Goal: Task Accomplishment & Management: Use online tool/utility

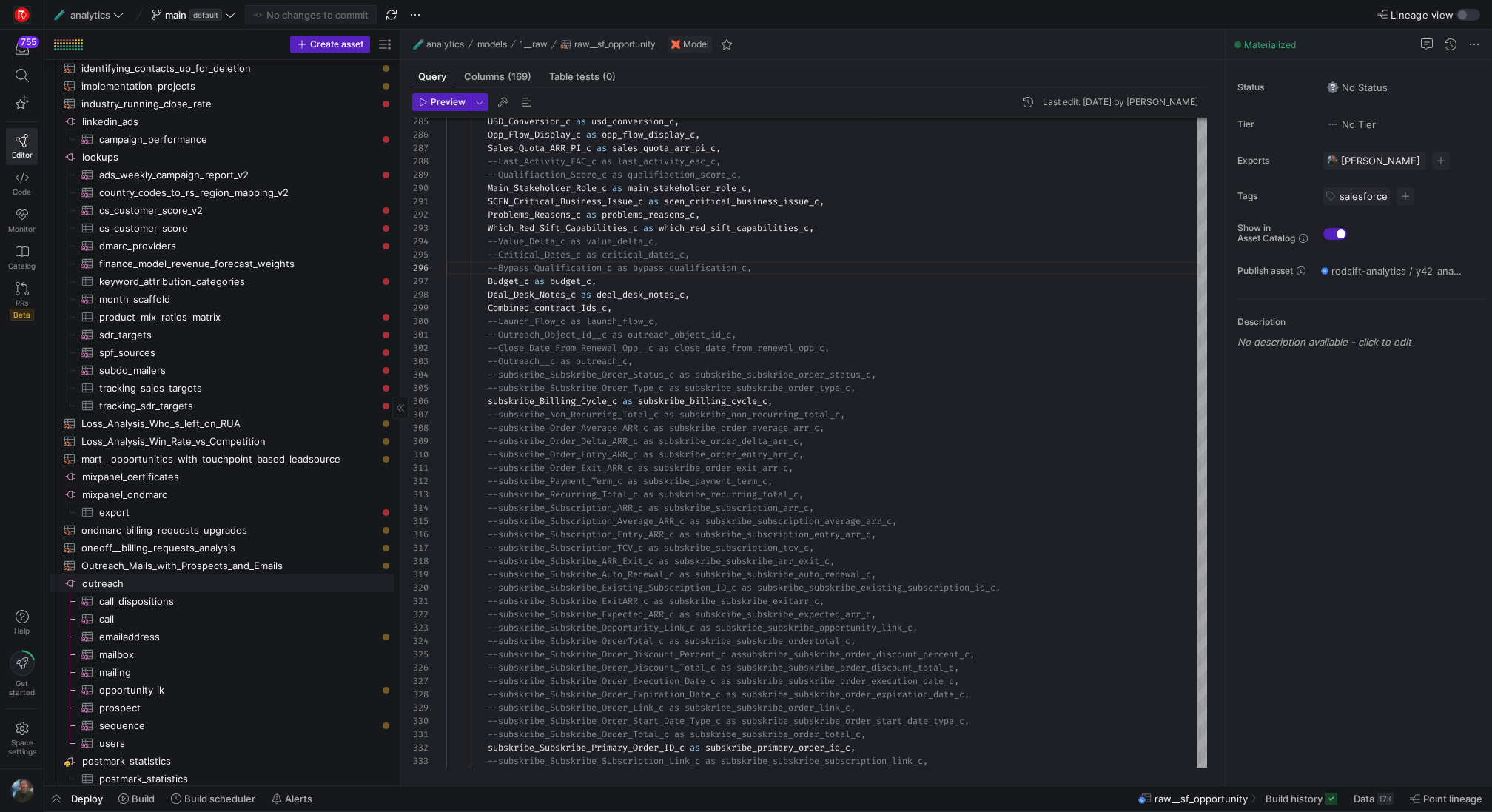
scroll to position [2124, 0]
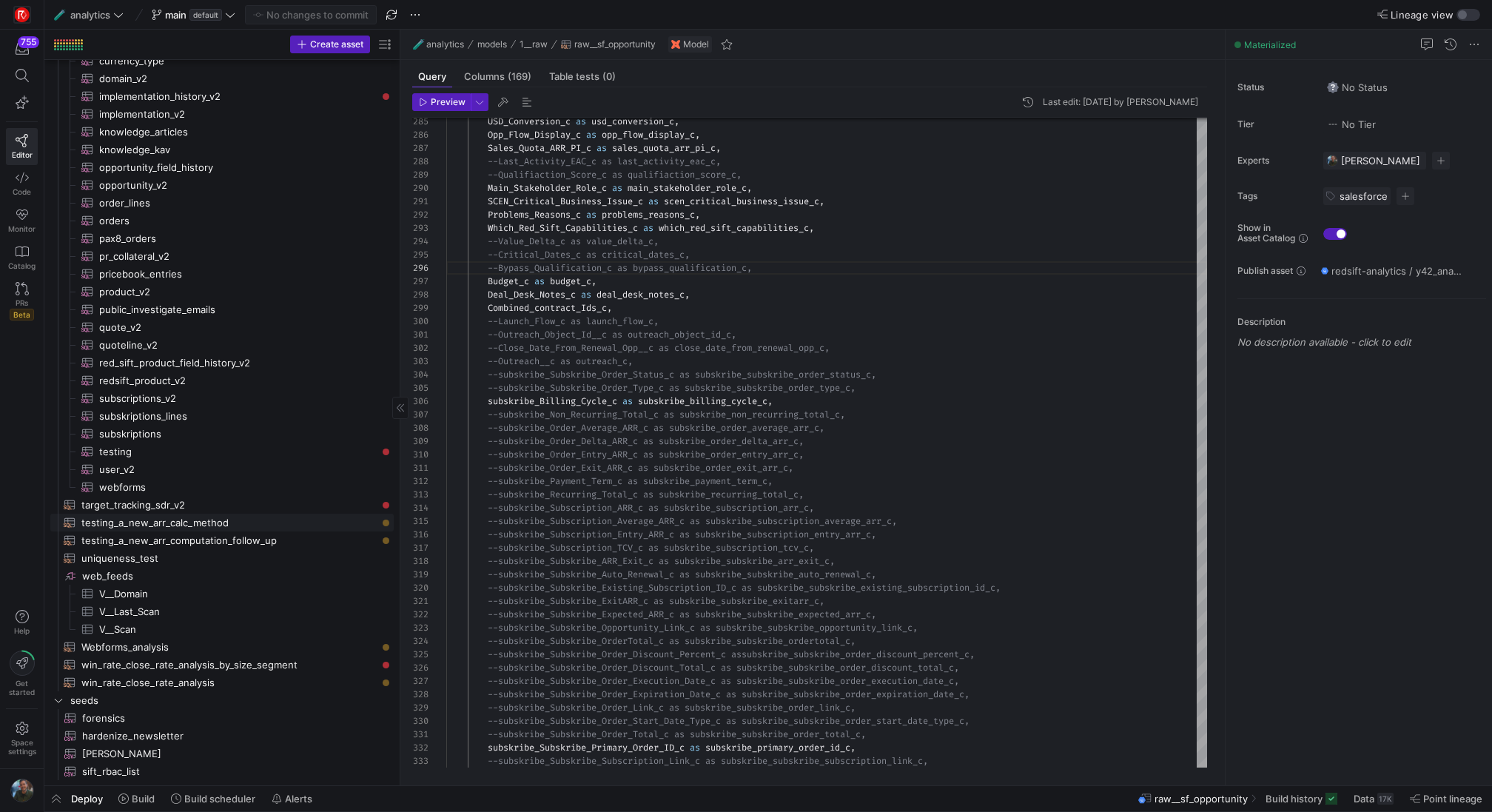
click at [195, 527] on span "testing_a_new_arr_calc_method​​​​​​​​​​" at bounding box center [229, 523] width 296 height 17
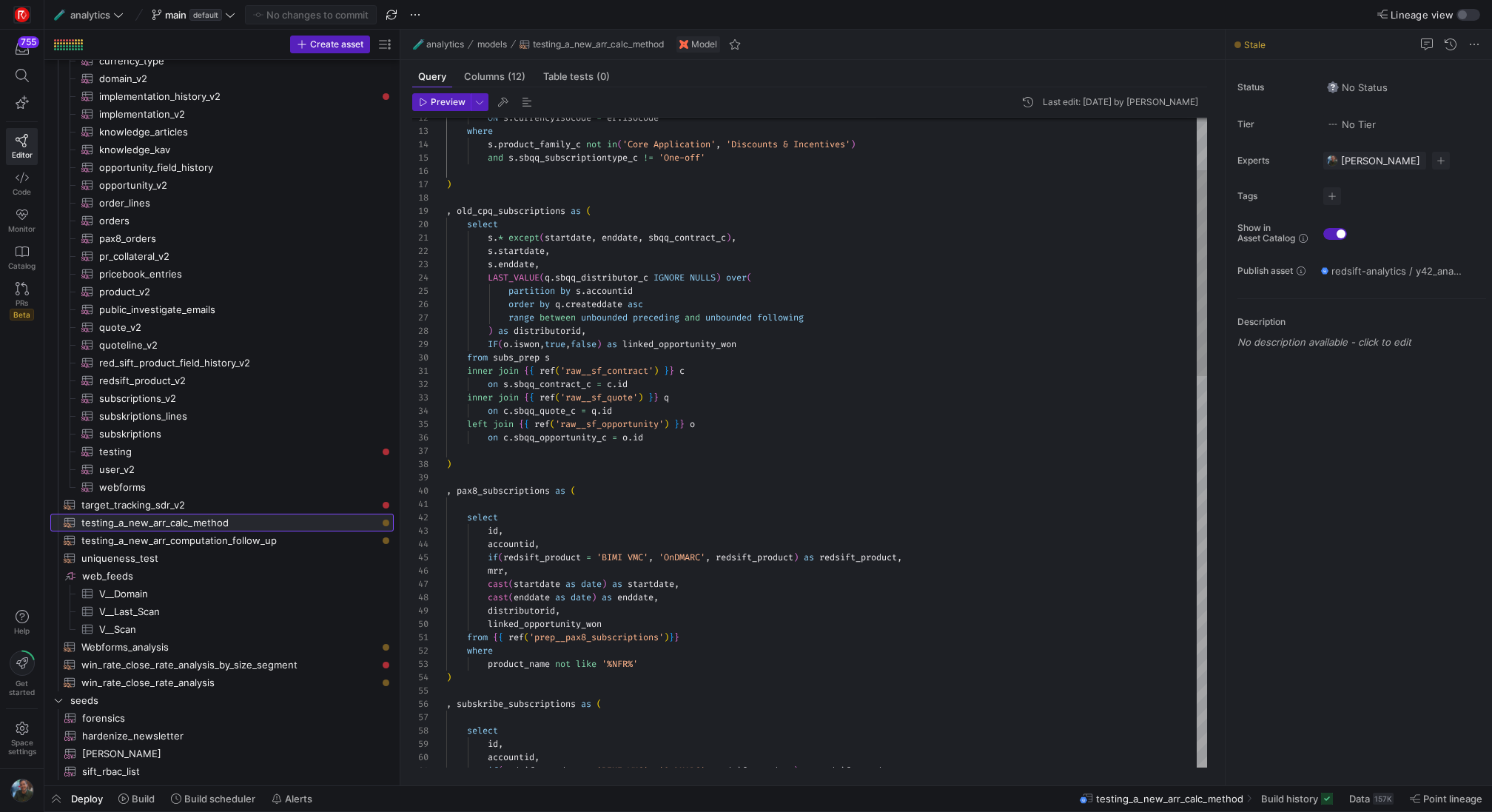
scroll to position [107, 0]
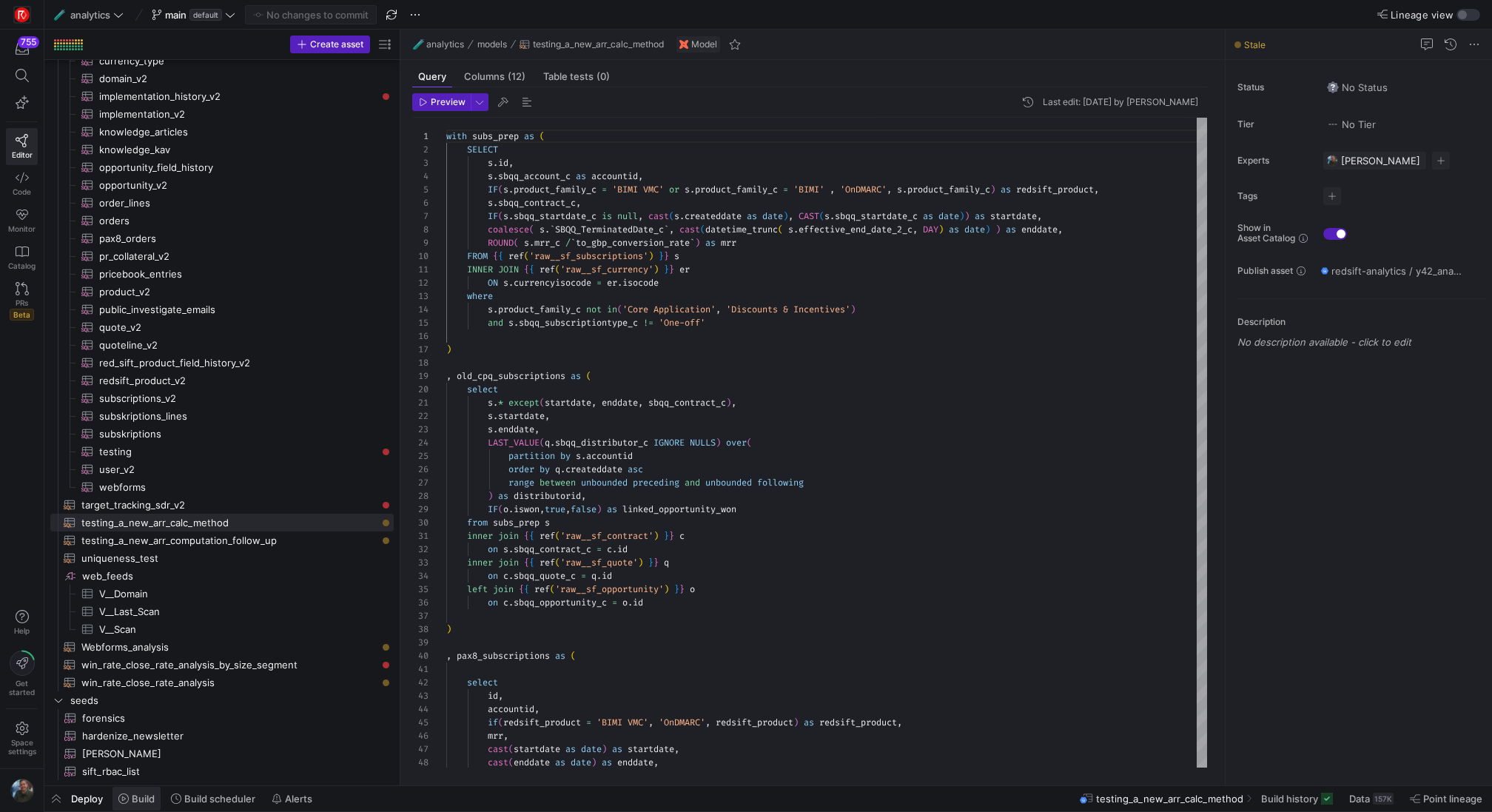
click at [123, 803] on icon at bounding box center [123, 798] width 10 height 10
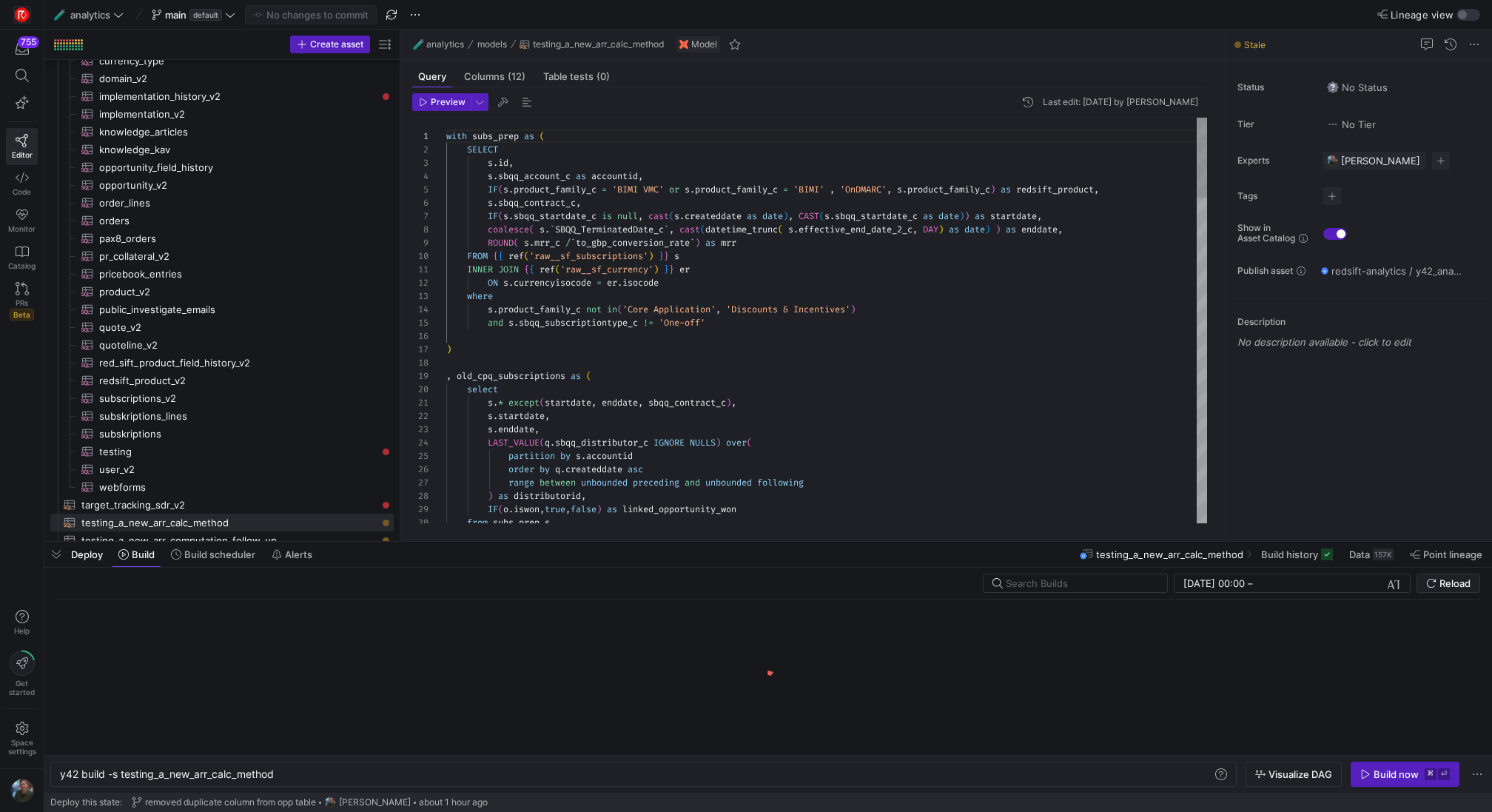
scroll to position [0, 216]
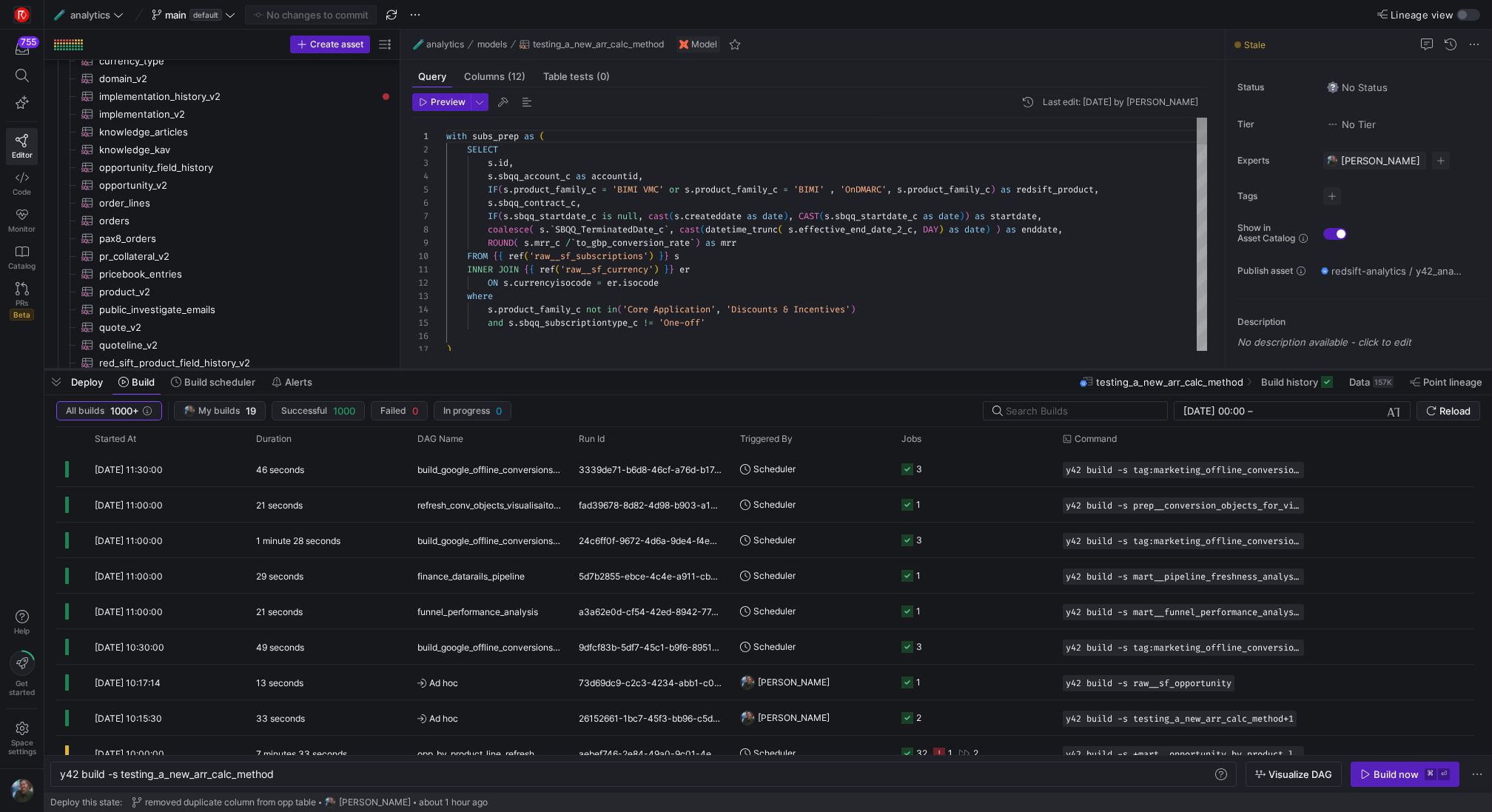
drag, startPoint x: 411, startPoint y: 542, endPoint x: 446, endPoint y: 369, distance: 176.5
click at [446, 369] on div at bounding box center [768, 369] width 1448 height 6
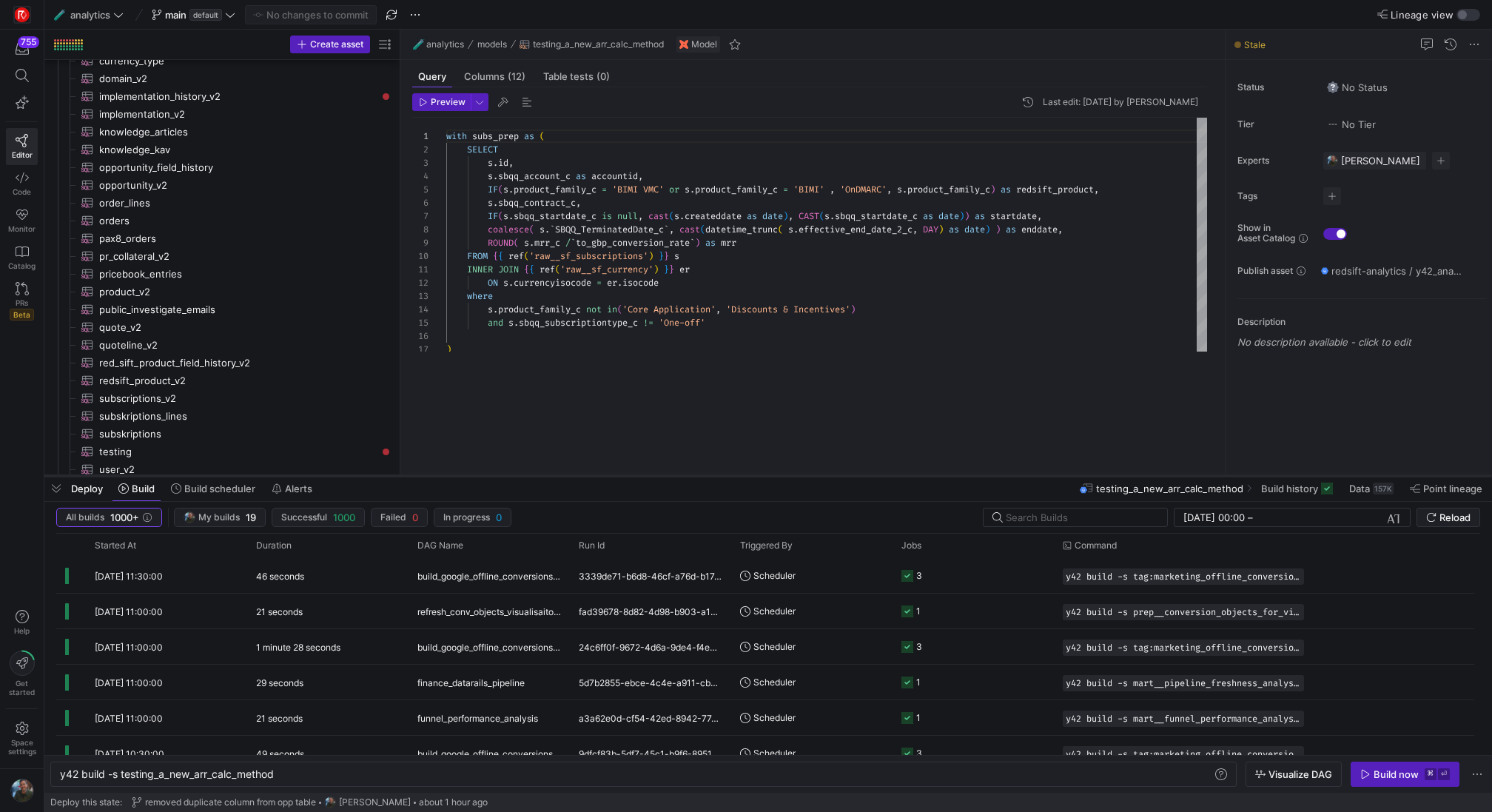
drag, startPoint x: 504, startPoint y: 369, endPoint x: 502, endPoint y: 477, distance: 108.0
click at [502, 477] on div at bounding box center [768, 476] width 1448 height 6
click at [50, 491] on span "button" at bounding box center [56, 489] width 24 height 25
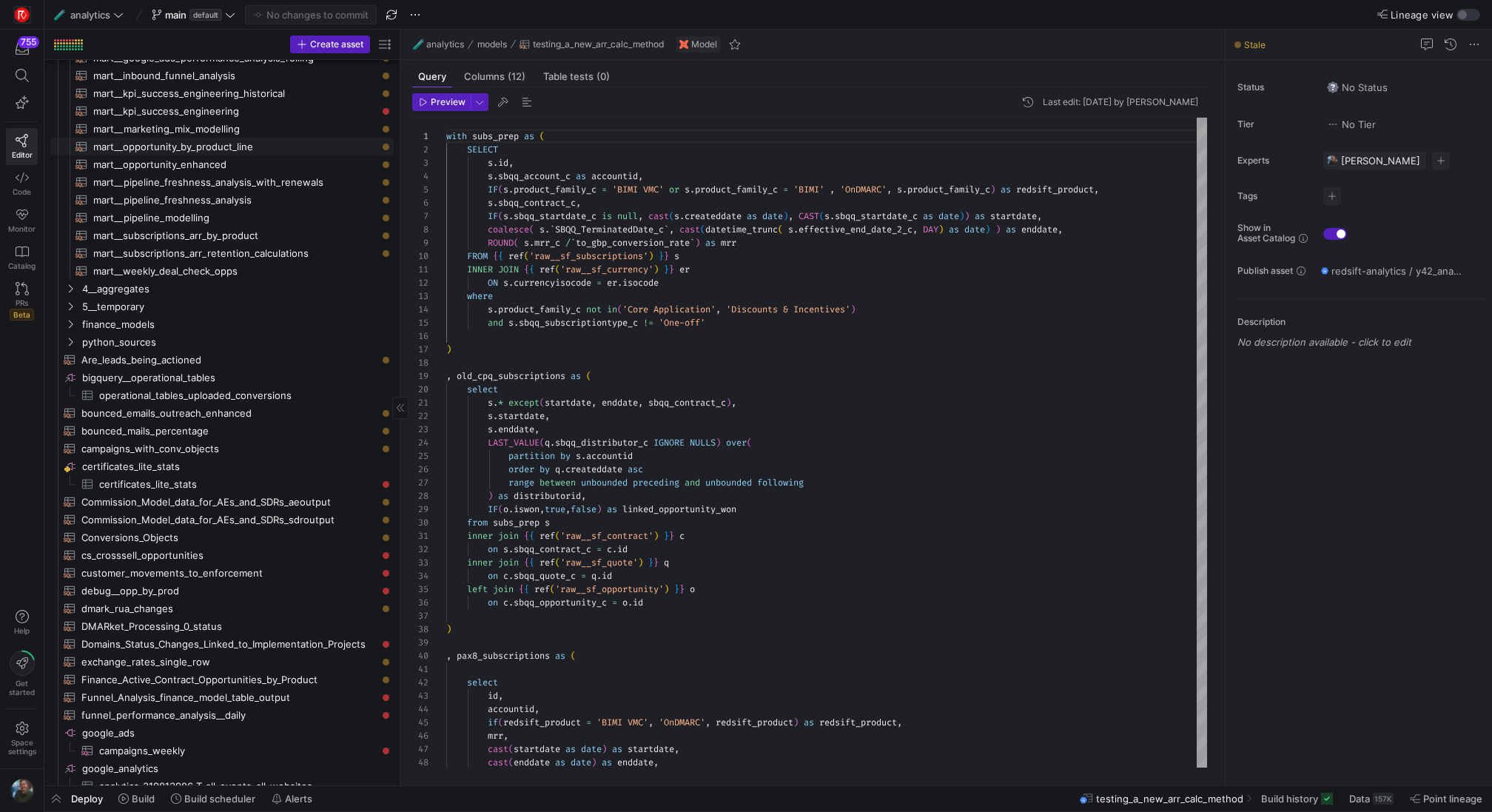
scroll to position [983, 0]
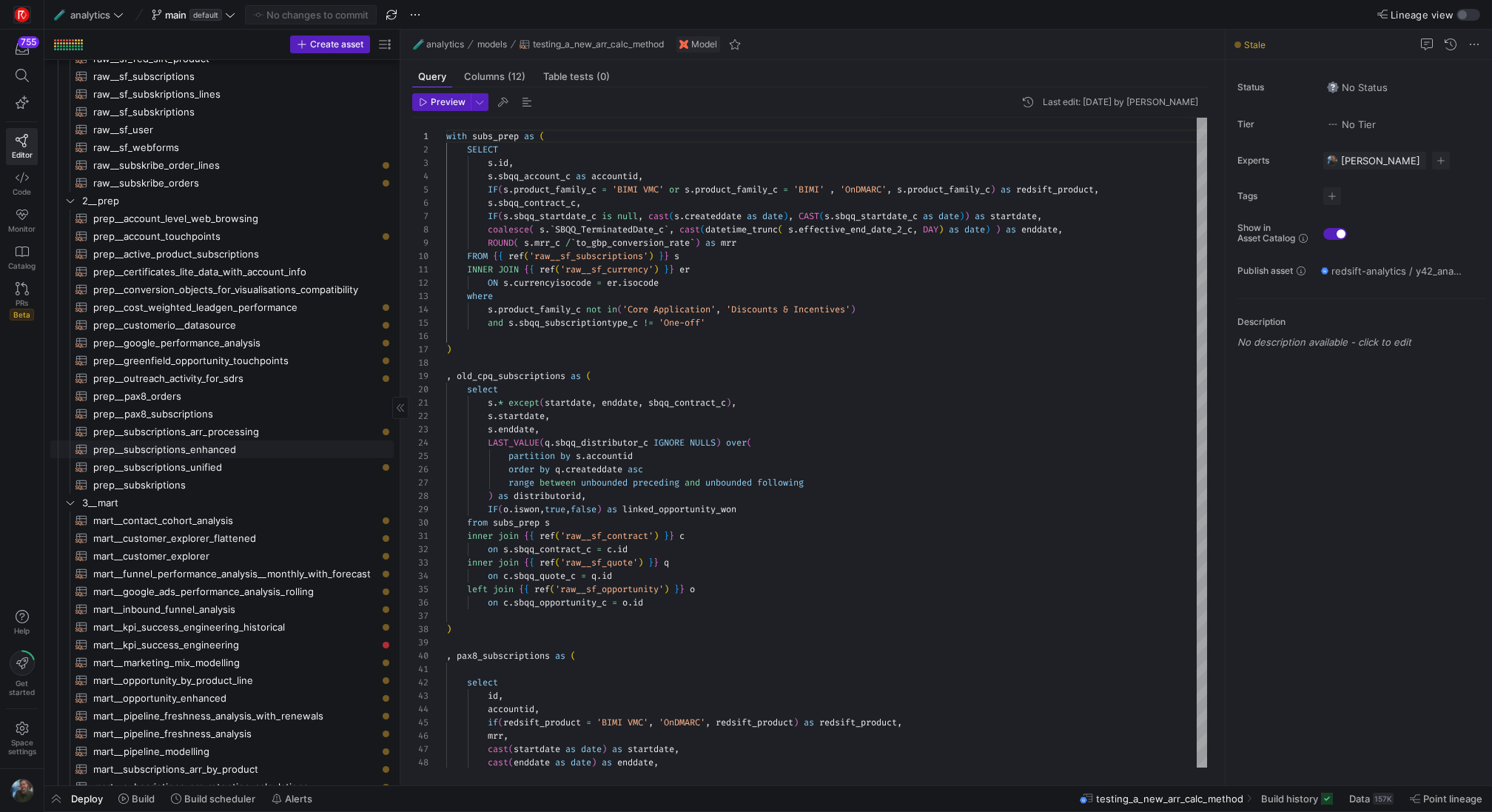
click at [247, 454] on span "prep__subscriptions_enhanced​​​​​​​​​​" at bounding box center [235, 449] width 283 height 17
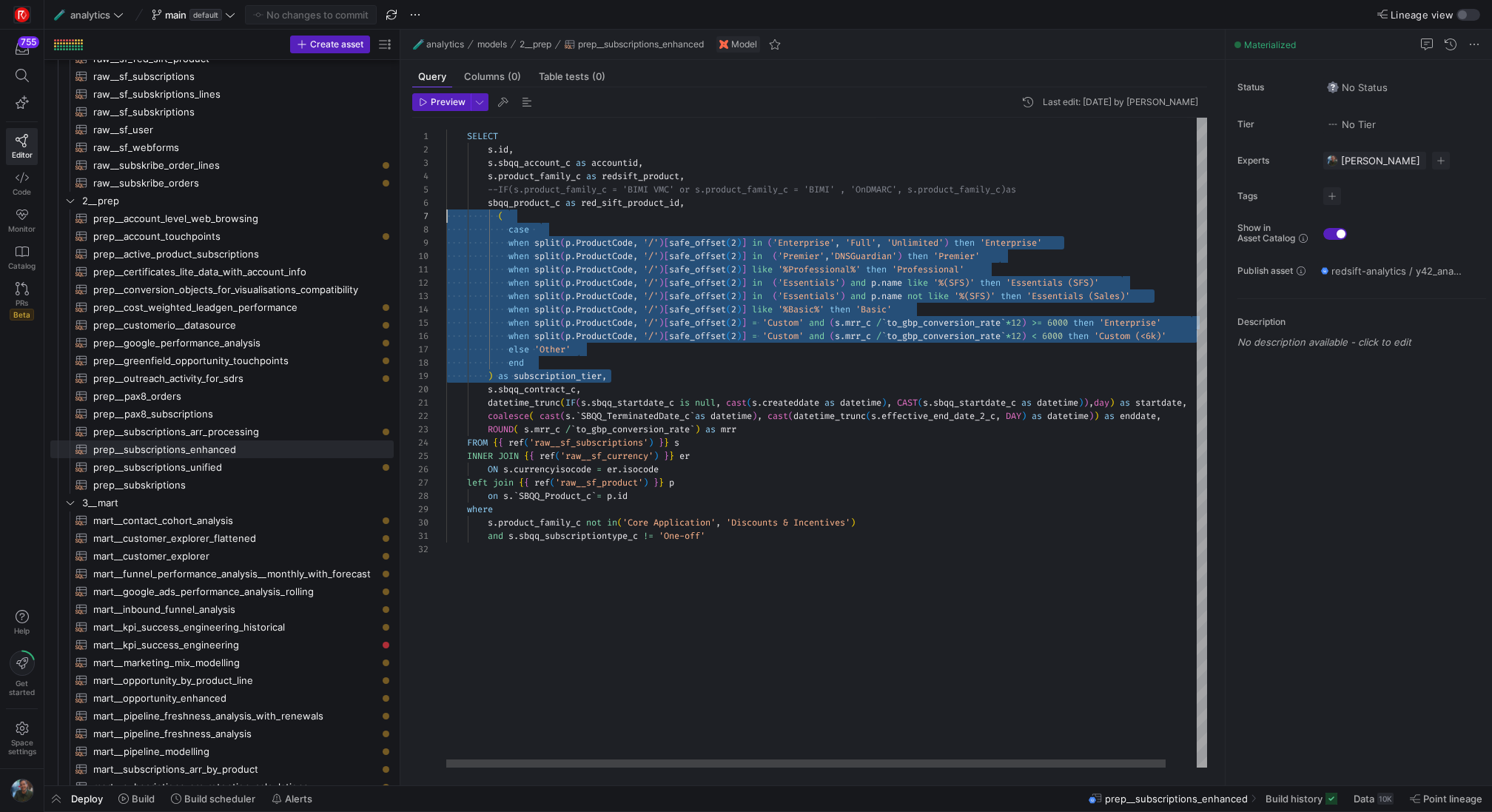
drag, startPoint x: 626, startPoint y: 375, endPoint x: 436, endPoint y: 211, distance: 251.0
click at [447, 211] on div "SELECT s . id , s . sbqq_account_c as accountid , s . product_family_c as redsi…" at bounding box center [843, 443] width 793 height 651
click at [252, 473] on span "prep__subscriptions_unified​​​​​​​​​​" at bounding box center [235, 467] width 283 height 17
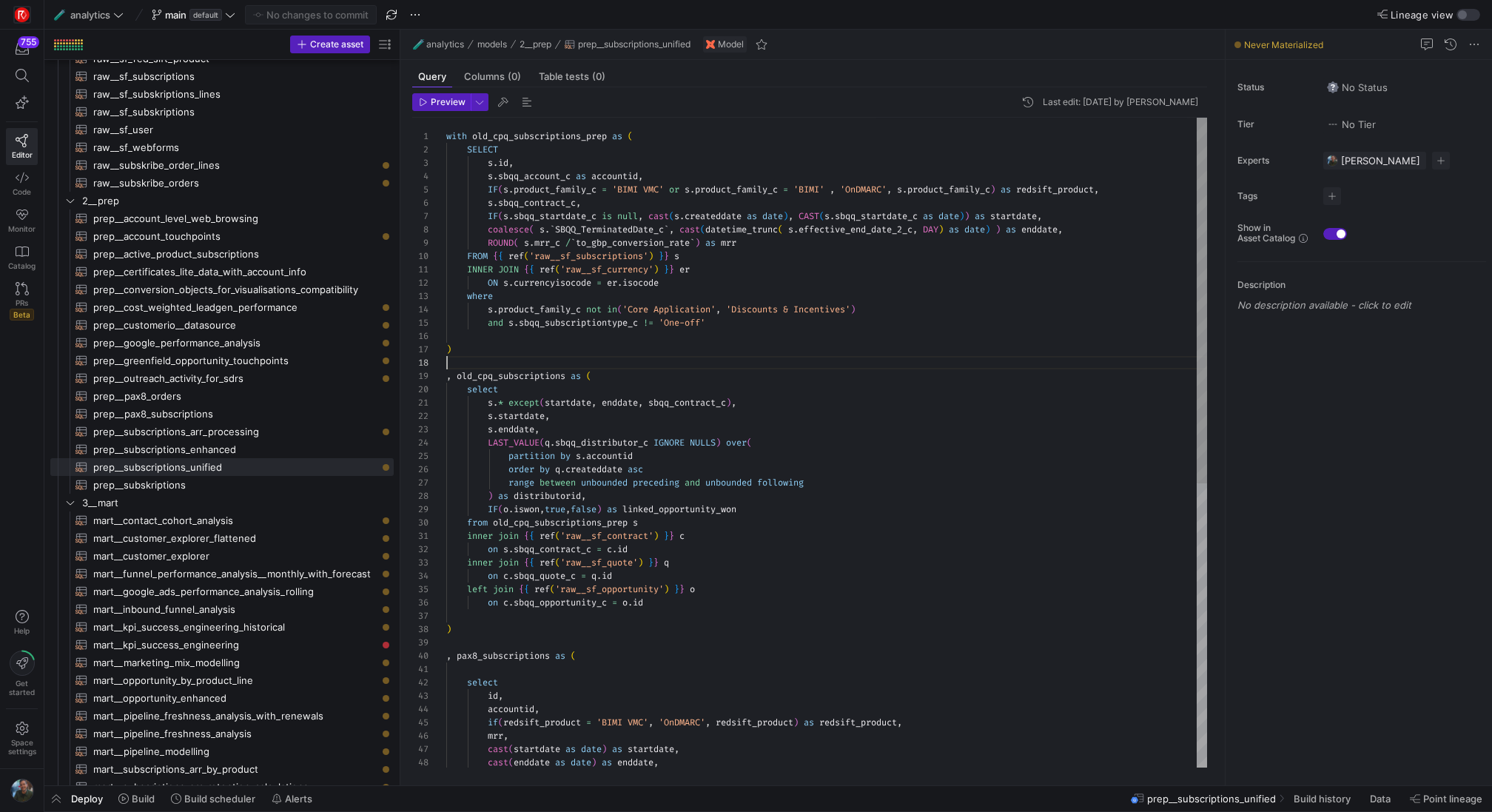
click at [477, 362] on div "with old_cpq_subscriptions_prep as ( SELECT s . id , s . sbqq_account_c as acco…" at bounding box center [827, 697] width 761 height 1158
click at [238, 448] on span "prep__subscriptions_enhanced​​​​​​​​​​" at bounding box center [235, 449] width 283 height 17
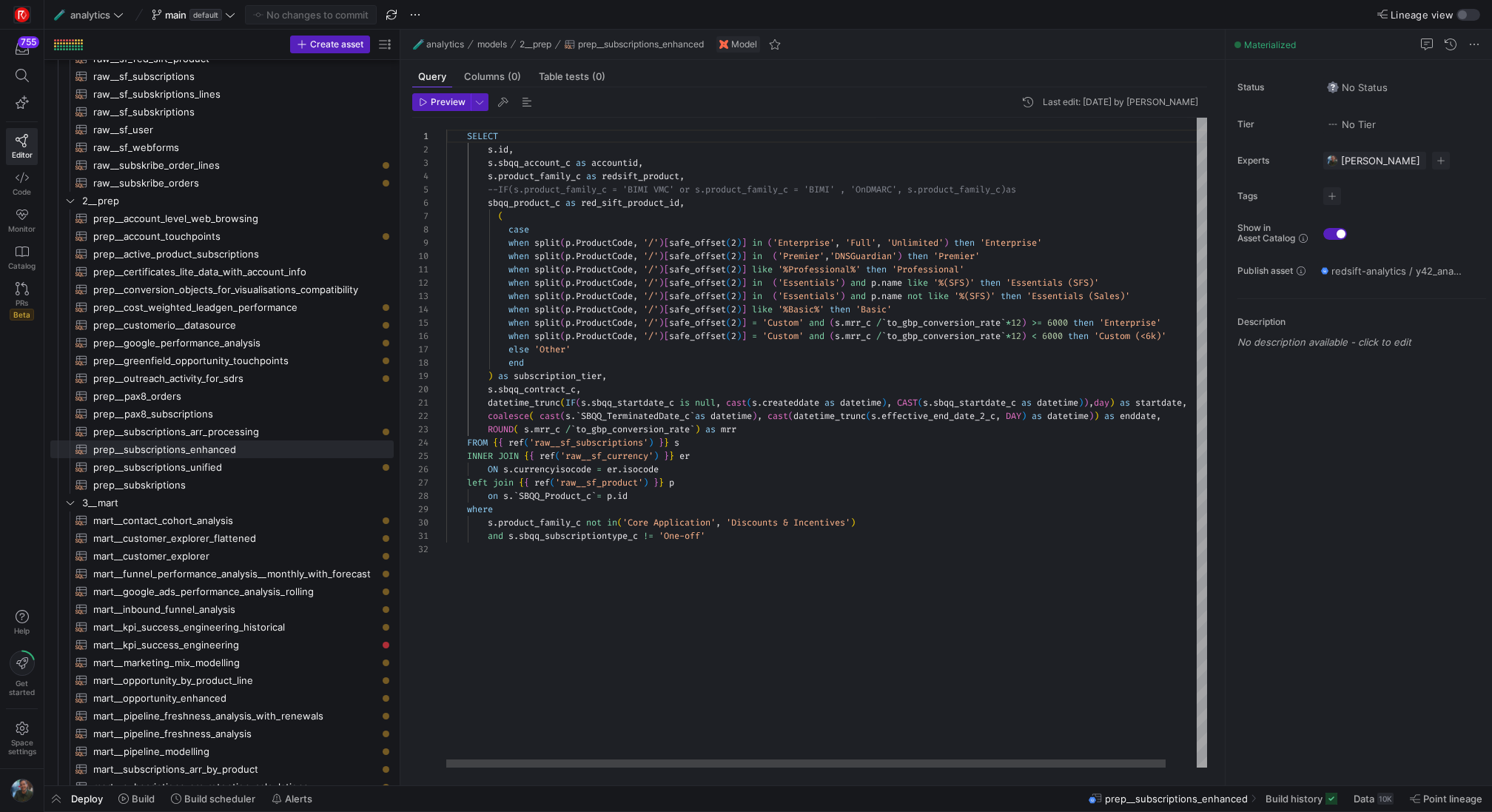
click at [801, 456] on div "SELECT s . id , s . sbqq_account_c as accountid , s . product_family_c as redsi…" at bounding box center [843, 443] width 793 height 651
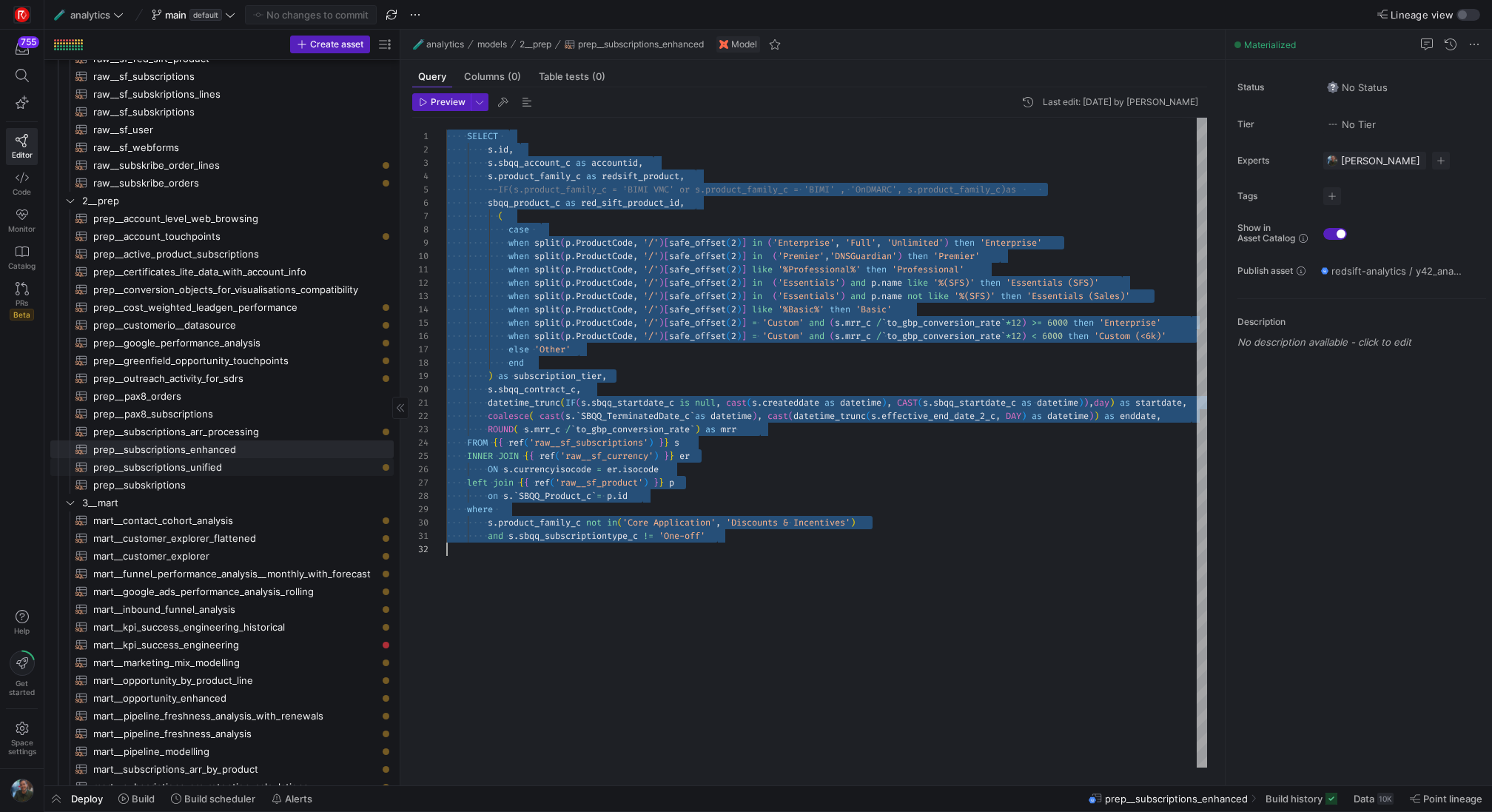
click at [276, 468] on span "prep__subscriptions_unified​​​​​​​​​​" at bounding box center [235, 467] width 283 height 17
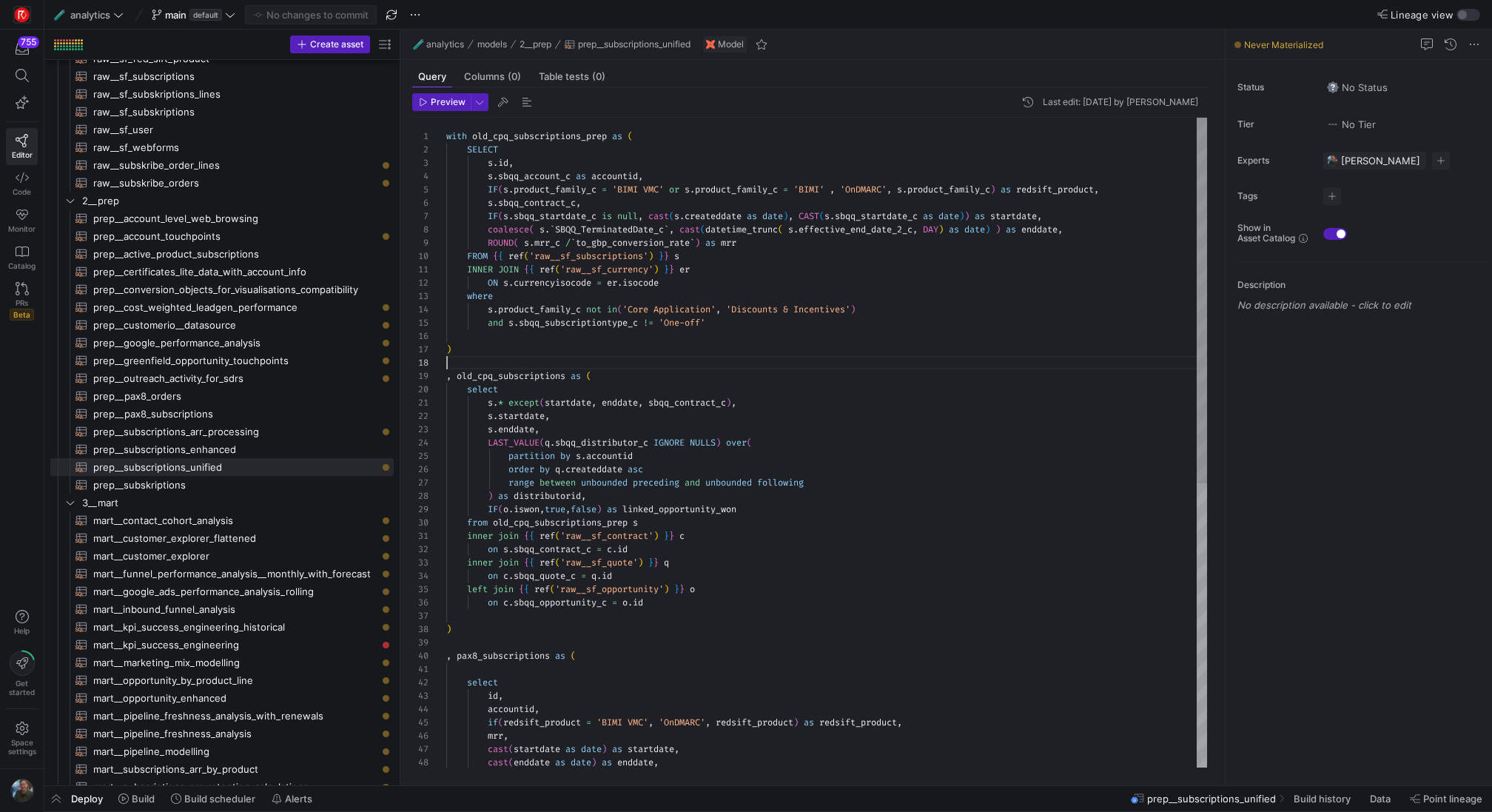
click at [500, 368] on div ") , pax8_subscriptions as ( select id , accountid , if ( redsift_product = 'BIM…" at bounding box center [827, 697] width 761 height 1158
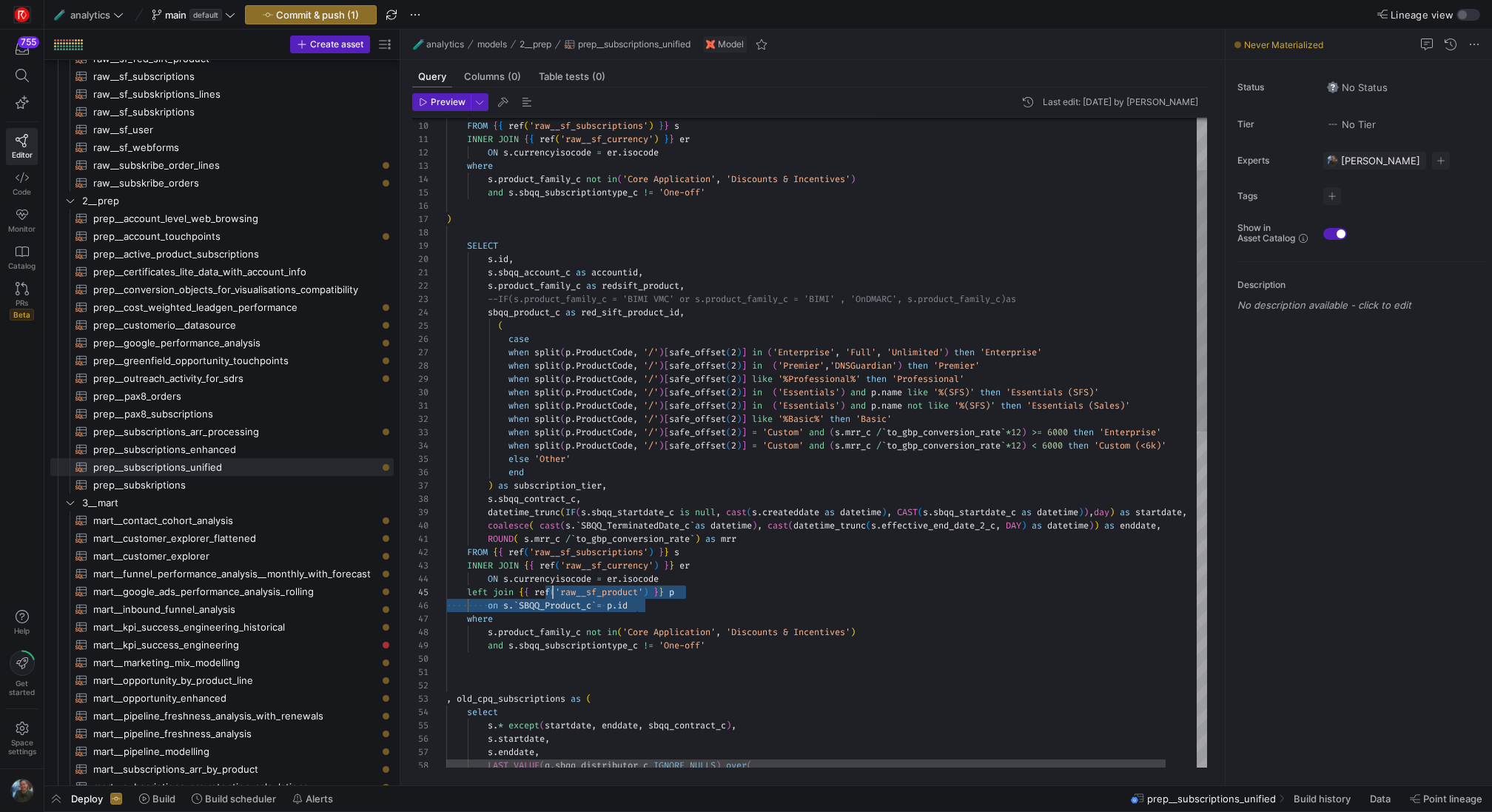
scroll to position [26, 0]
drag, startPoint x: 666, startPoint y: 606, endPoint x: 402, endPoint y: 564, distance: 267.3
click at [447, 564] on div ") and s . sbqq_subscriptiontype_c != 'One-off' where s . product_family_c not i…" at bounding box center [843, 797] width 793 height 1619
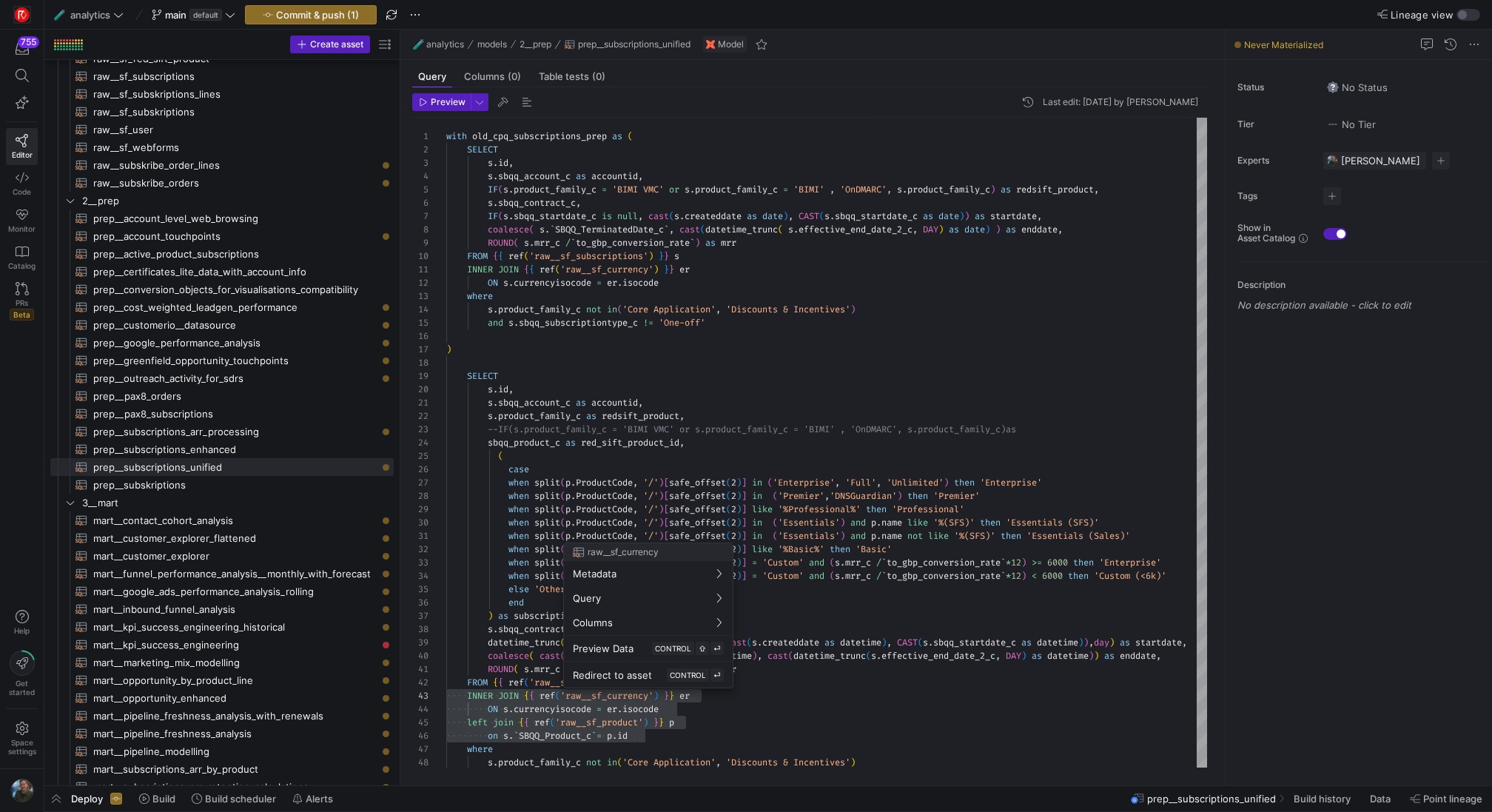
click at [690, 722] on div at bounding box center [746, 406] width 1492 height 812
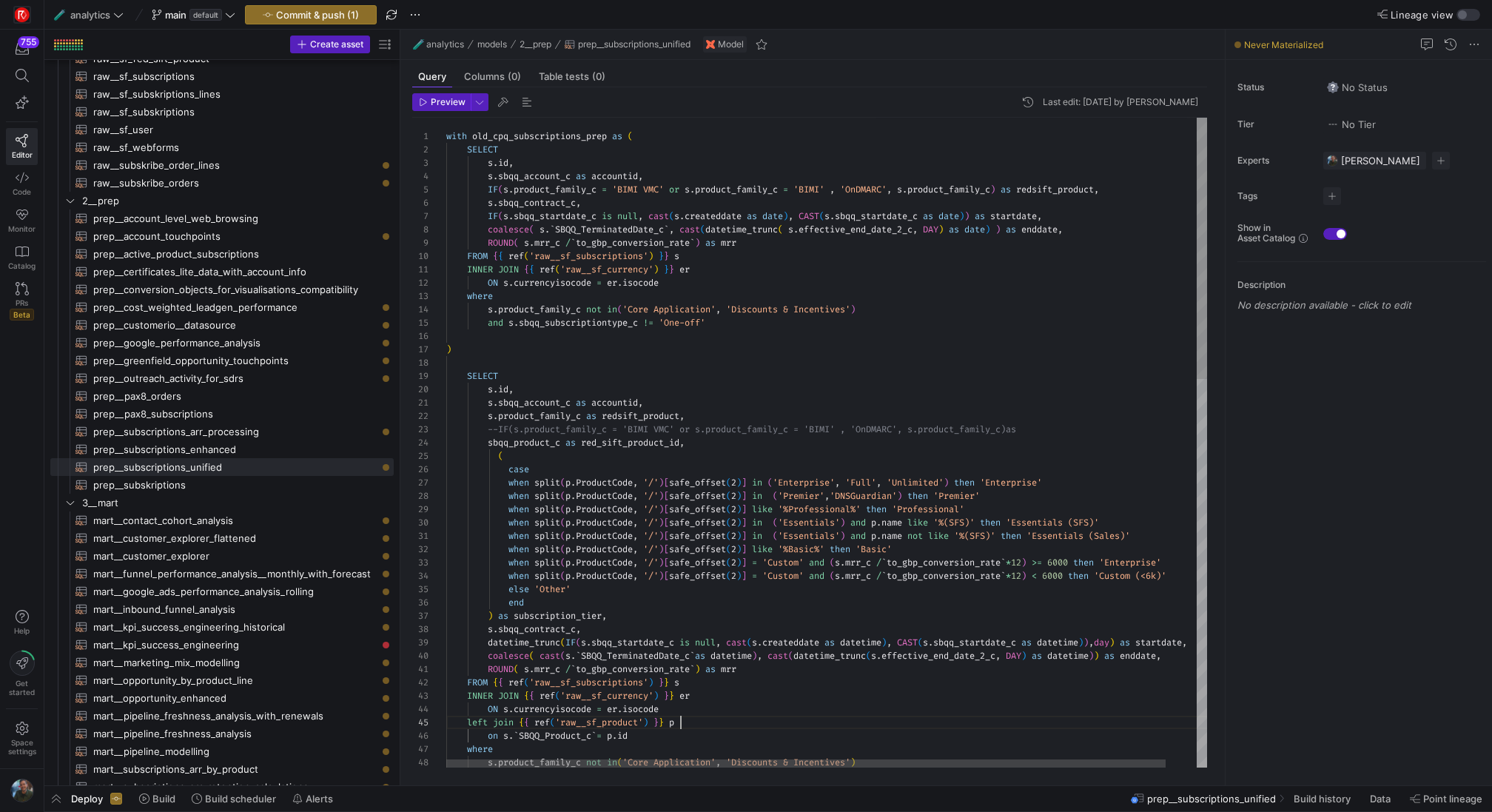
scroll to position [53, 234]
drag, startPoint x: 659, startPoint y: 734, endPoint x: 488, endPoint y: 736, distance: 171.0
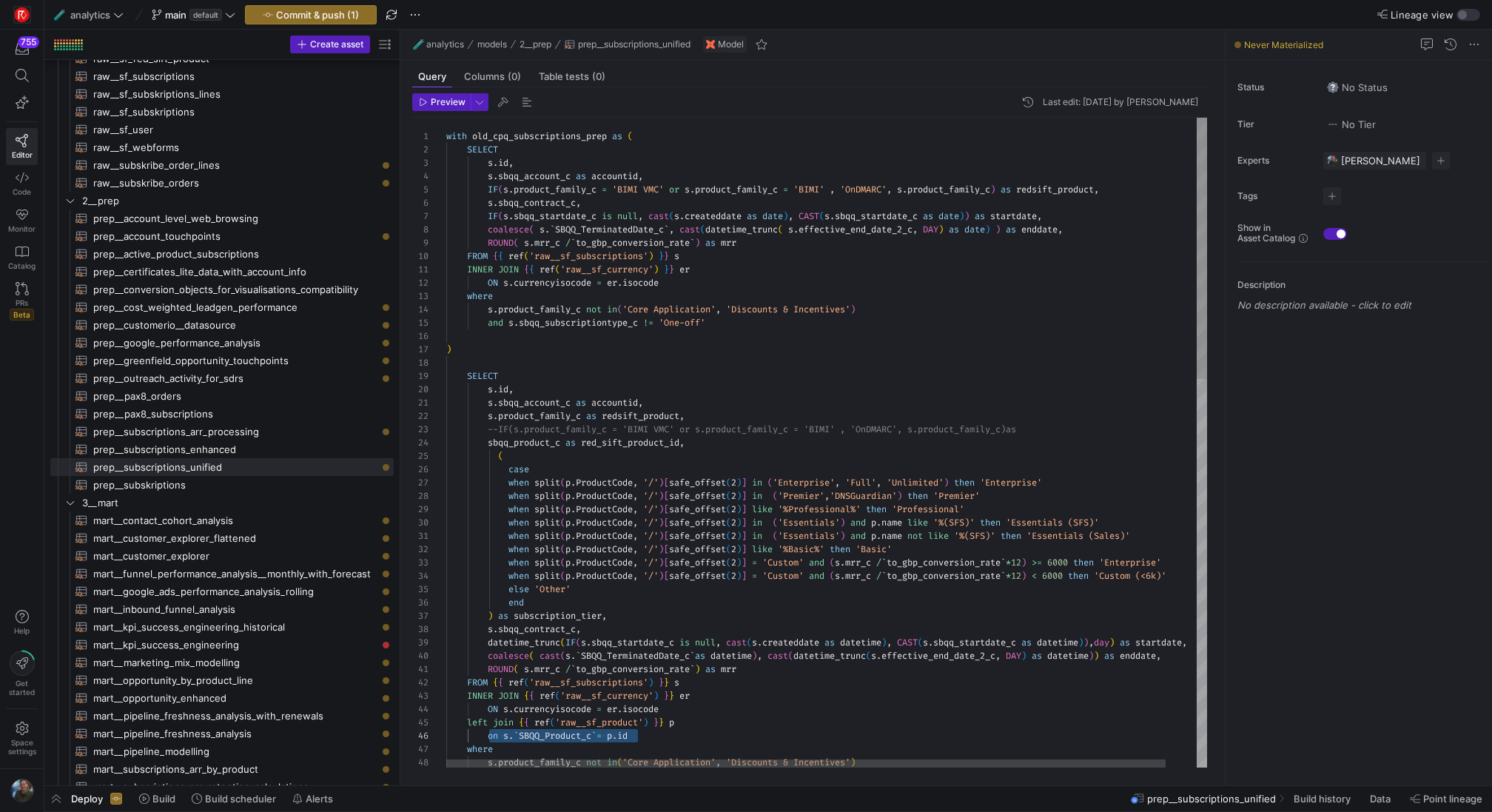
drag, startPoint x: 705, startPoint y: 445, endPoint x: 489, endPoint y: 446, distance: 216.0
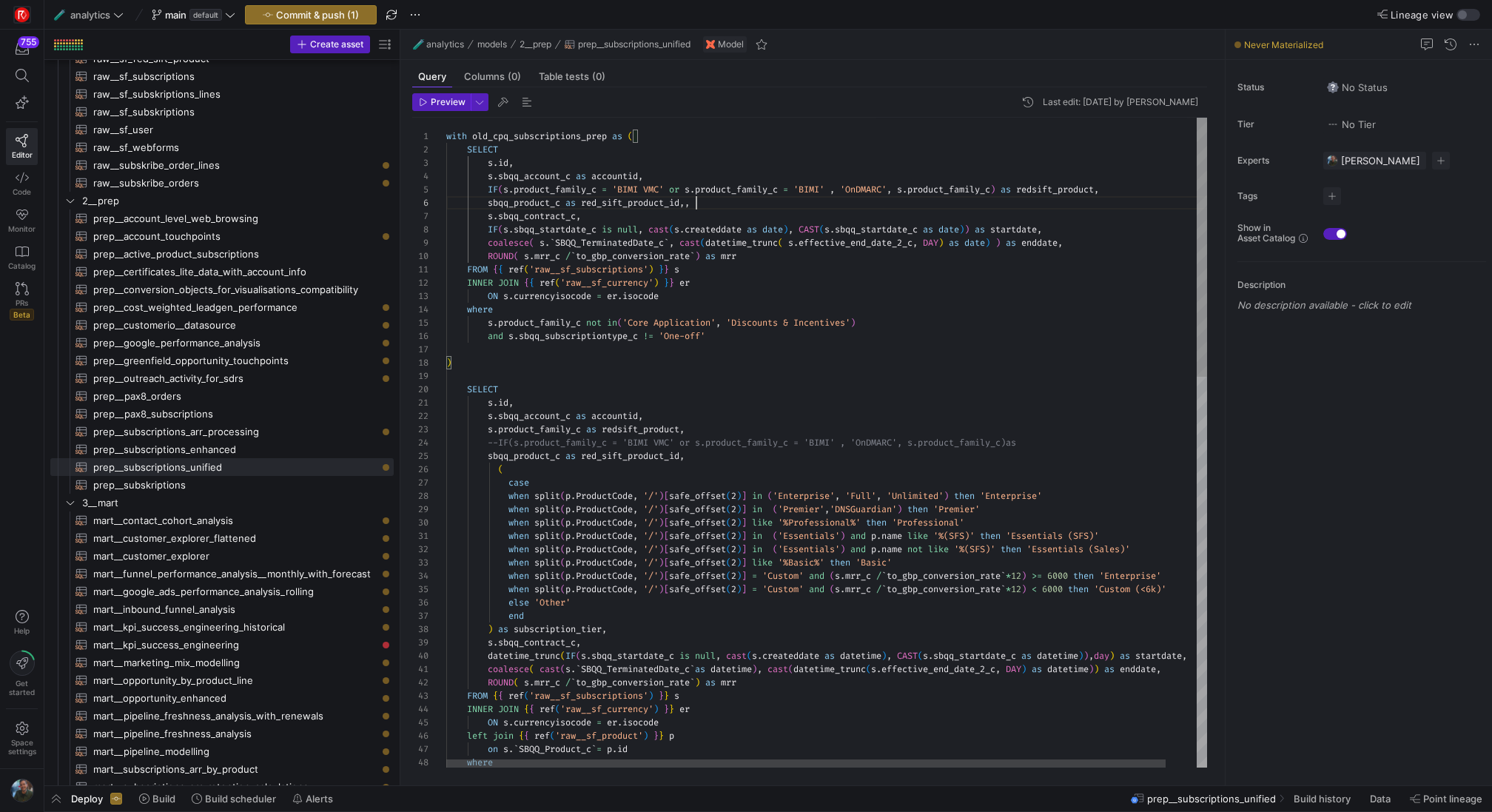
scroll to position [67, 250]
type textarea "with old_cpq_subscriptions_prep as ( SELECT [DOMAIN_NAME], s.sbqq_account_c as …"
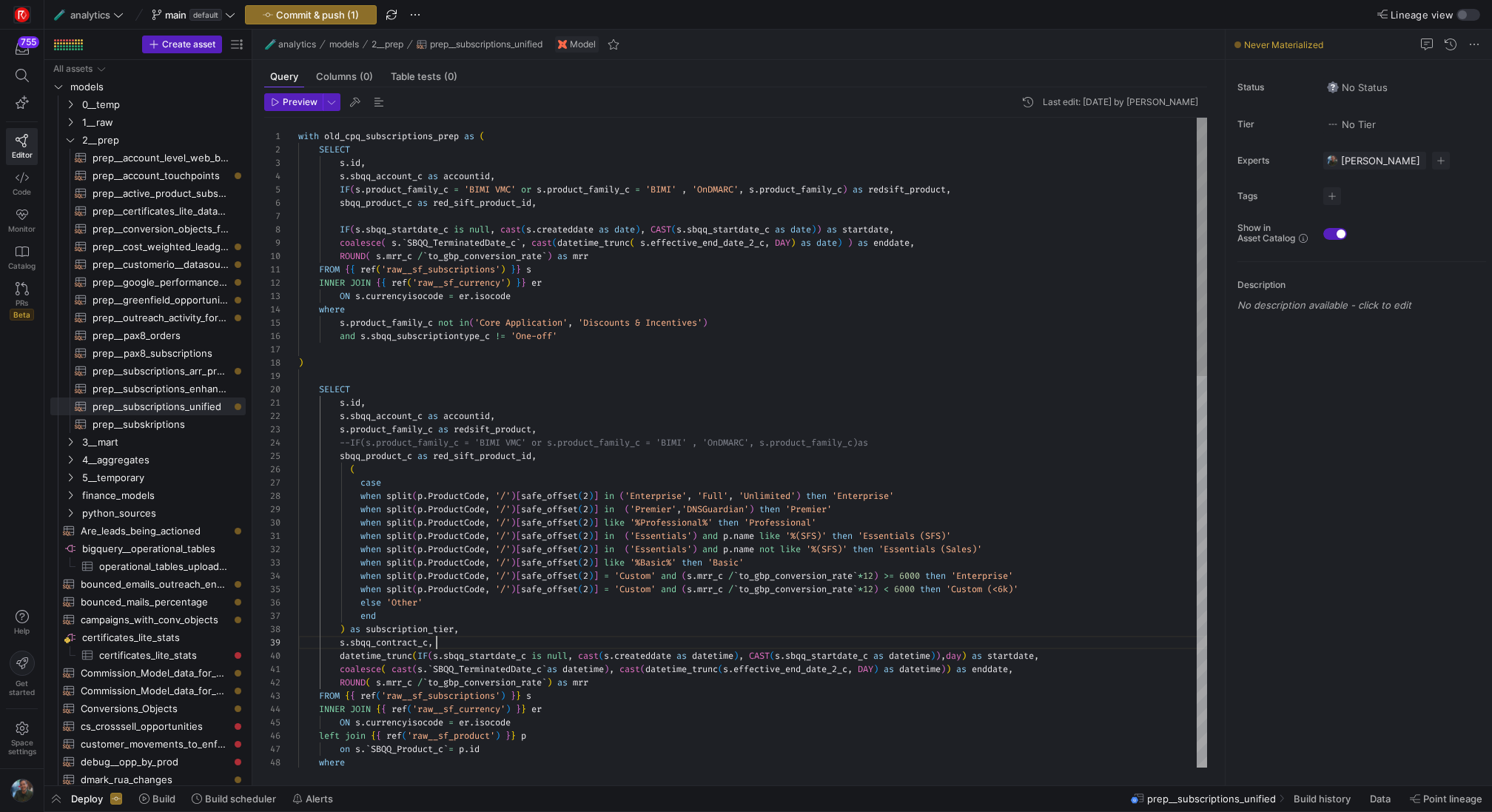
scroll to position [93, 16]
drag, startPoint x: 466, startPoint y: 646, endPoint x: 312, endPoint y: 646, distance: 154.0
type textarea "ls') and p.name not like '%(SFS)' then 'Essentials (Sales)' when split(p.Produc…"
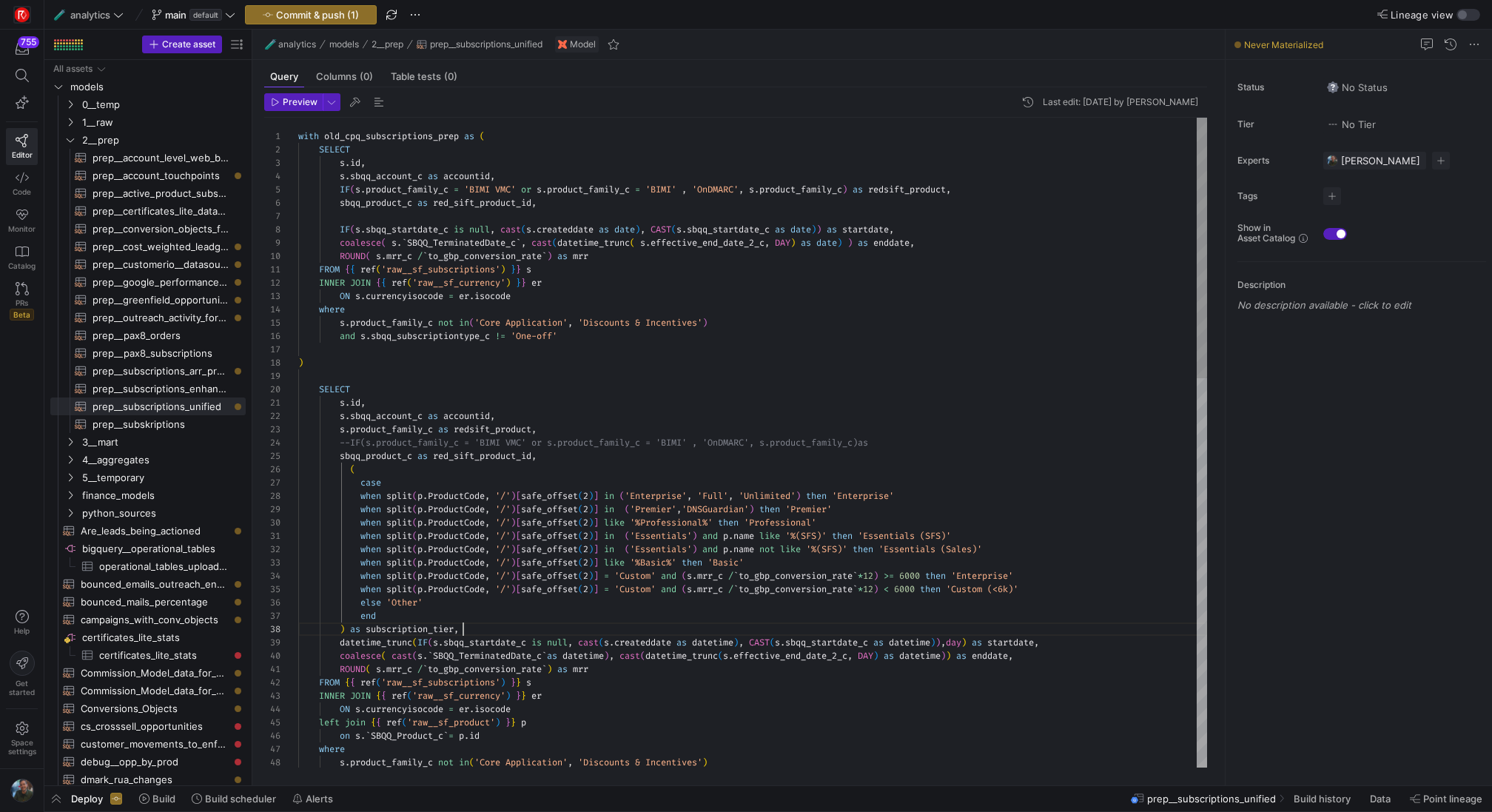
scroll to position [80, 165]
